Goal: Answer question/provide support

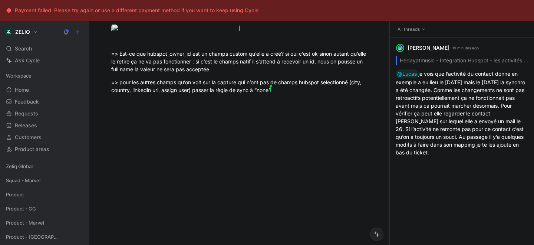
scroll to position [1156, 0]
click at [174, 108] on body "Payment failed. Please try again or use a different payment method if you want …" at bounding box center [267, 122] width 534 height 245
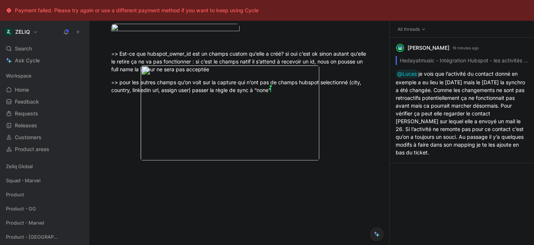
click at [258, 121] on img at bounding box center [229, 112] width 179 height 95
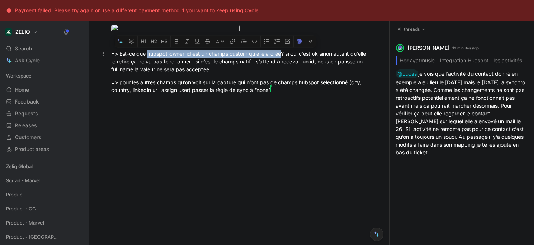
drag, startPoint x: 148, startPoint y: 155, endPoint x: 283, endPoint y: 158, distance: 135.0
click at [283, 73] on div "=> Est-ce que hubspot_owner_id est un champs custom qu’elle a créé? si oui c’es…" at bounding box center [239, 61] width 257 height 23
copy div "hubspot_owner_id est un champs custom qu’elle a créé"
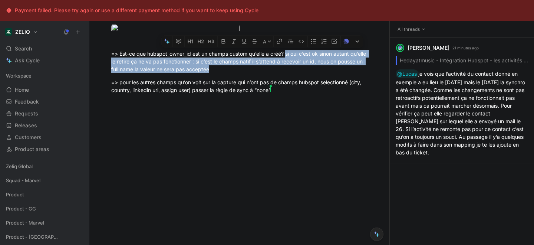
drag, startPoint x: 287, startPoint y: 156, endPoint x: 240, endPoint y: 177, distance: 51.5
copy div "si oui c’est ok sinon autant qu’elle le retire ça ne va pas fonctionner : si c’…"
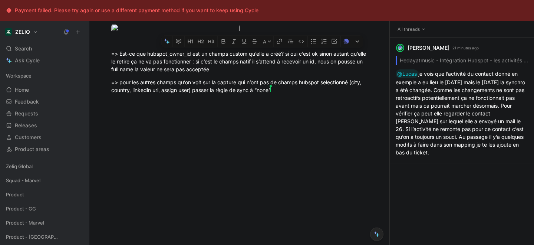
click at [200, 175] on div at bounding box center [239, 138] width 300 height 73
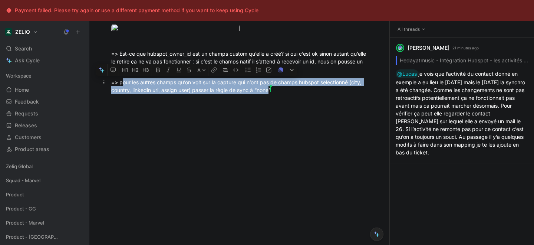
drag, startPoint x: 121, startPoint y: 158, endPoint x: 270, endPoint y: 166, distance: 149.7
click at [270, 94] on div "=> pour les autres champs qu’on voit sur la capture qui n’ont pas de champs hub…" at bounding box center [239, 86] width 257 height 16
copy div "our les autres champs qu’on voit sur la capture qui n’ont pas de champs hubspot…"
drag, startPoint x: 277, startPoint y: 168, endPoint x: 107, endPoint y: 15, distance: 227.8
click at [277, 94] on div "=> pour les autres champs qu’on voit sur la capture qui n’ont pas de champs hub…" at bounding box center [239, 86] width 257 height 16
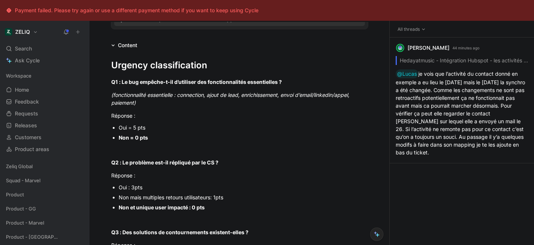
scroll to position [0, 0]
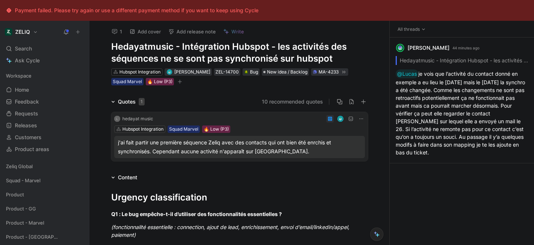
click at [112, 34] on button "1" at bounding box center [116, 31] width 17 height 10
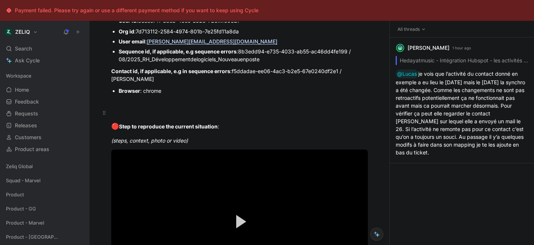
scroll to position [659, 0]
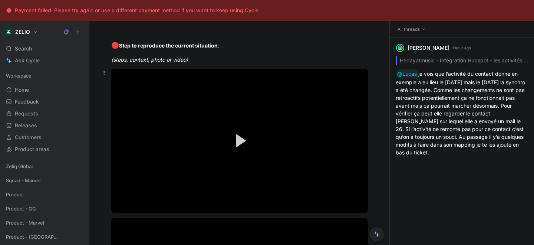
click at [231, 143] on button "Play Video" at bounding box center [239, 140] width 33 height 33
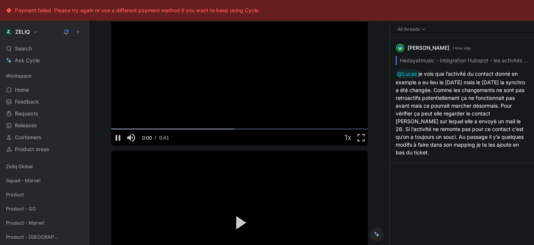
scroll to position [730, 0]
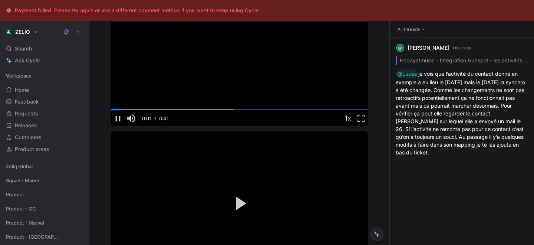
click at [209, 82] on video "Video Player" at bounding box center [239, 54] width 257 height 144
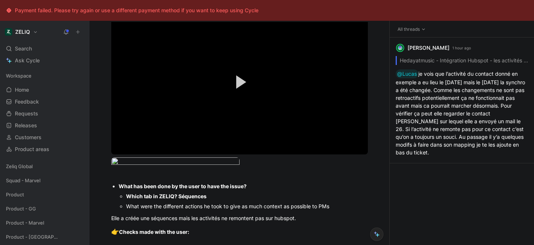
scroll to position [894, 0]
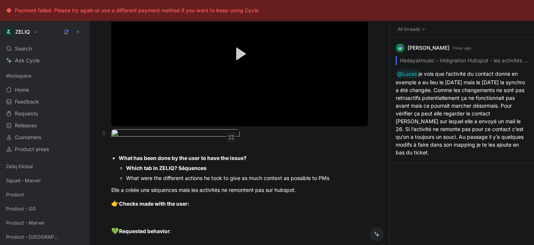
click at [179, 158] on body "Payment failed. Please try again or use a different payment method if you want …" at bounding box center [267, 122] width 534 height 245
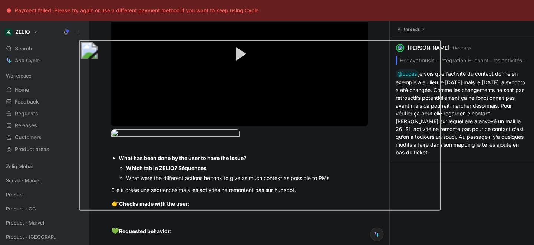
click at [177, 244] on div at bounding box center [267, 245] width 534 height 0
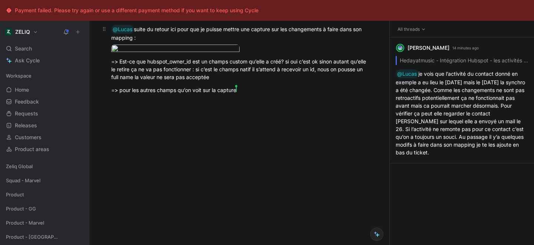
scroll to position [1154, 0]
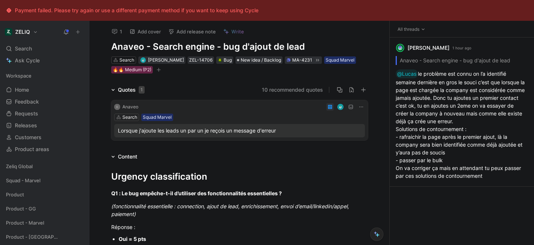
click at [119, 32] on button "1" at bounding box center [116, 31] width 17 height 10
